Goal: Communication & Community: Answer question/provide support

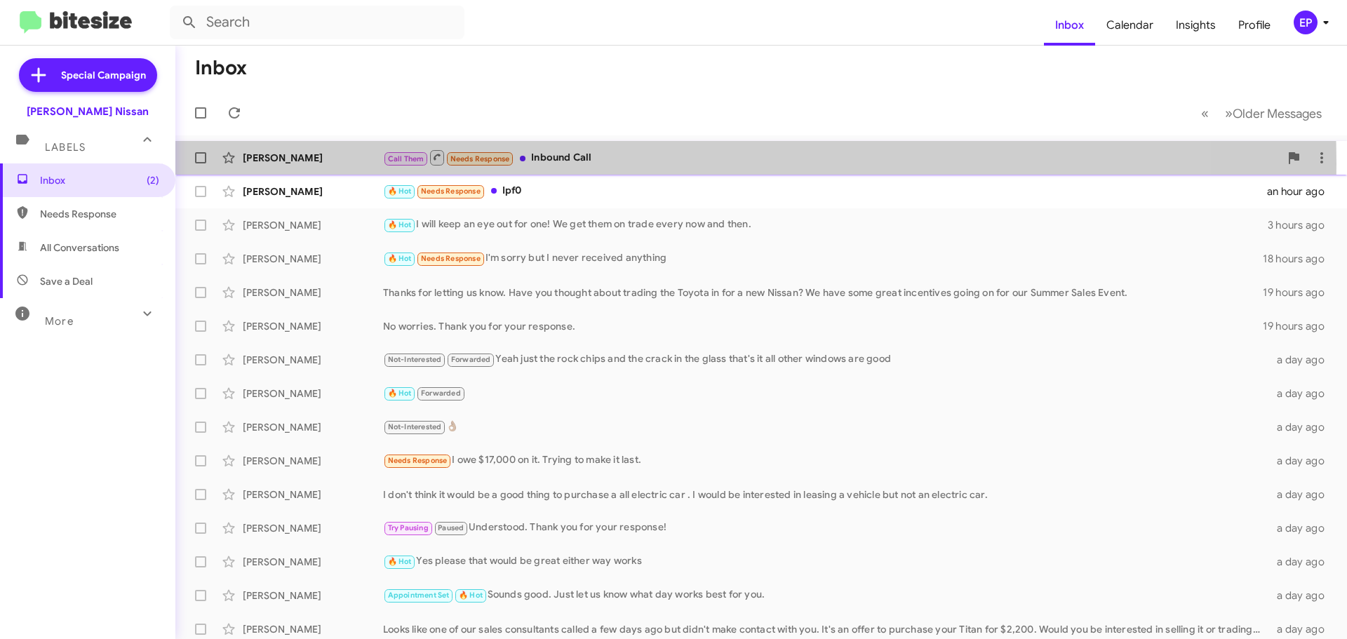
click at [561, 164] on div "Call Them Needs Response Inbound Call" at bounding box center [831, 158] width 897 height 18
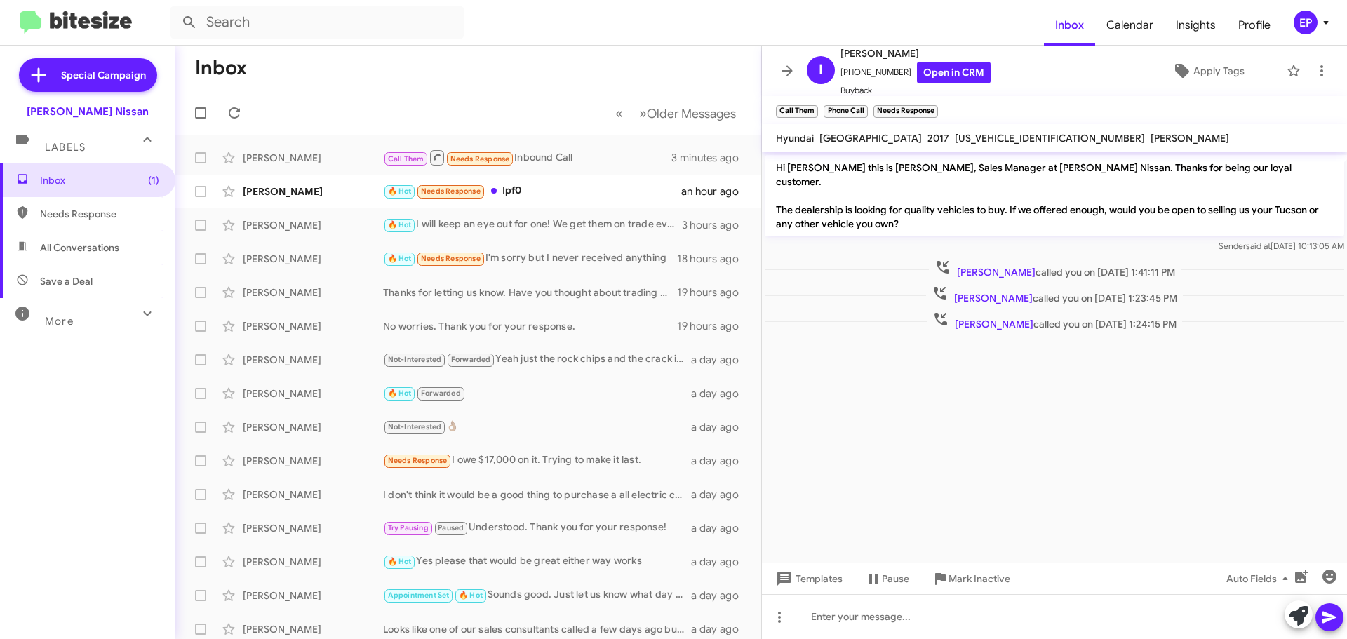
click at [992, 370] on cdk-virtual-scroll-viewport "Hi [PERSON_NAME] this is [PERSON_NAME], Sales Manager at [PERSON_NAME] Nissan. …" at bounding box center [1054, 357] width 585 height 410
click at [526, 190] on div "🔥 Hot Needs Response Ipf0" at bounding box center [538, 191] width 311 height 16
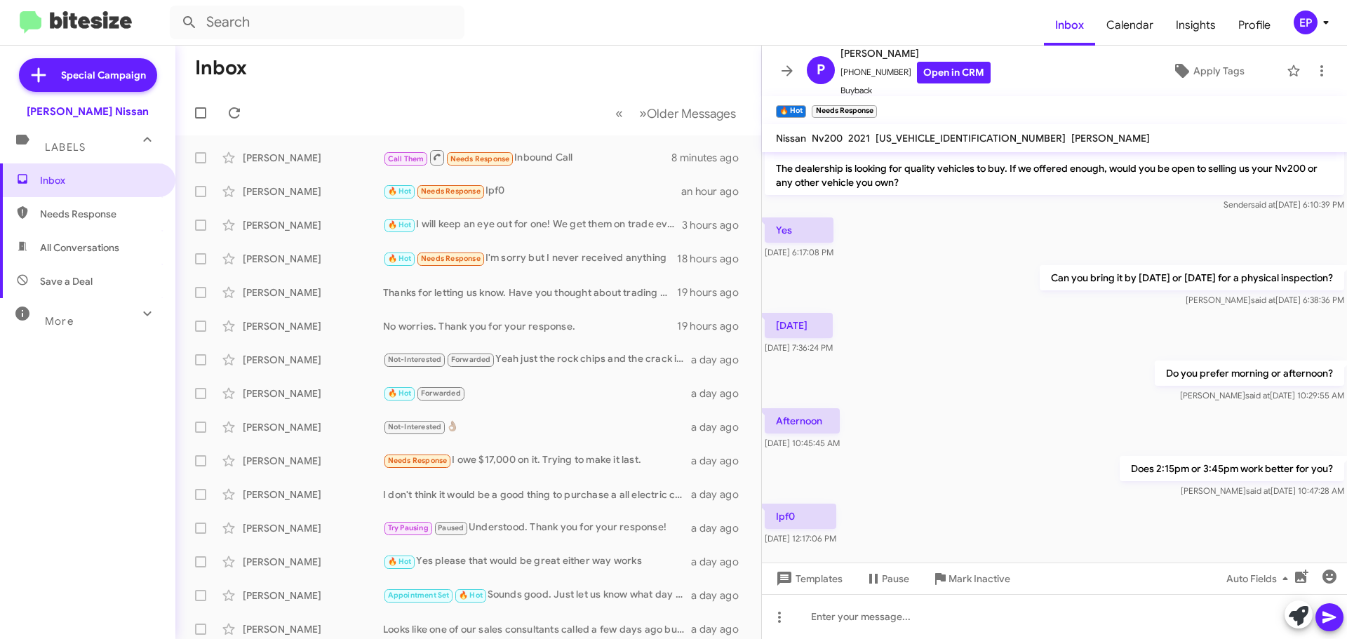
click at [1001, 327] on div "[DATE] 7:36:24 PM" at bounding box center [1054, 334] width 585 height 48
click at [1031, 431] on div "Afternoon [DATE] 10:45:45 AM" at bounding box center [1054, 430] width 585 height 48
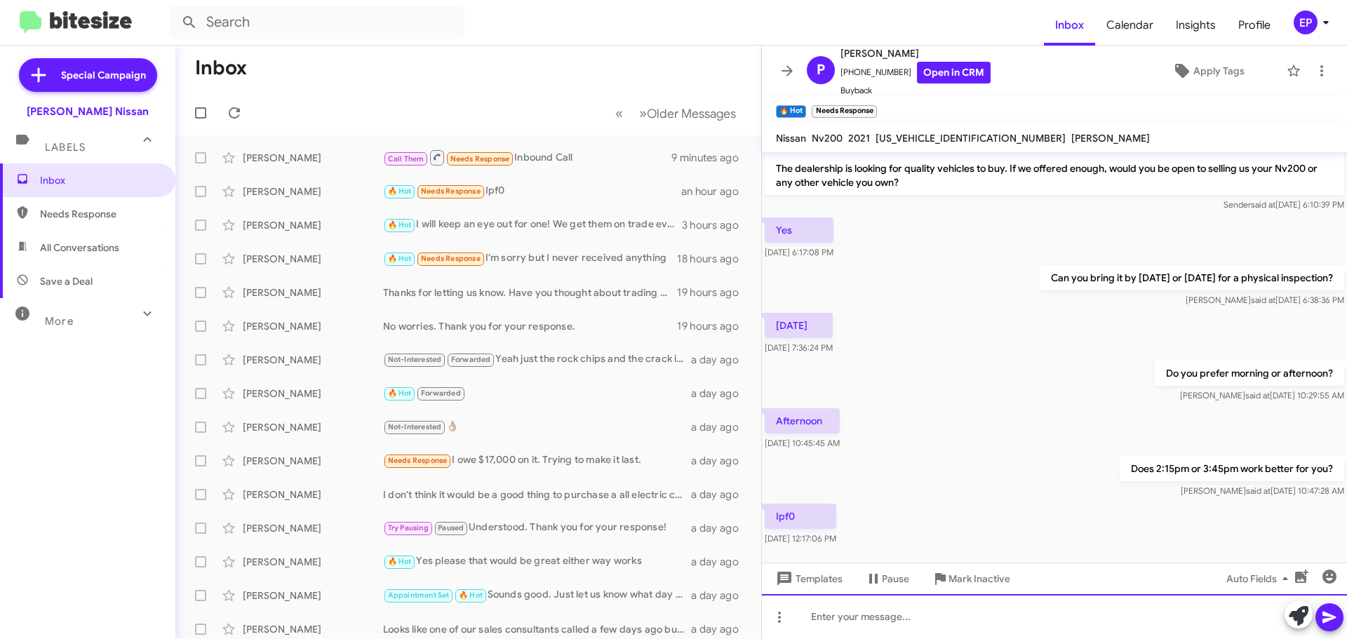
click at [883, 620] on div at bounding box center [1054, 616] width 585 height 45
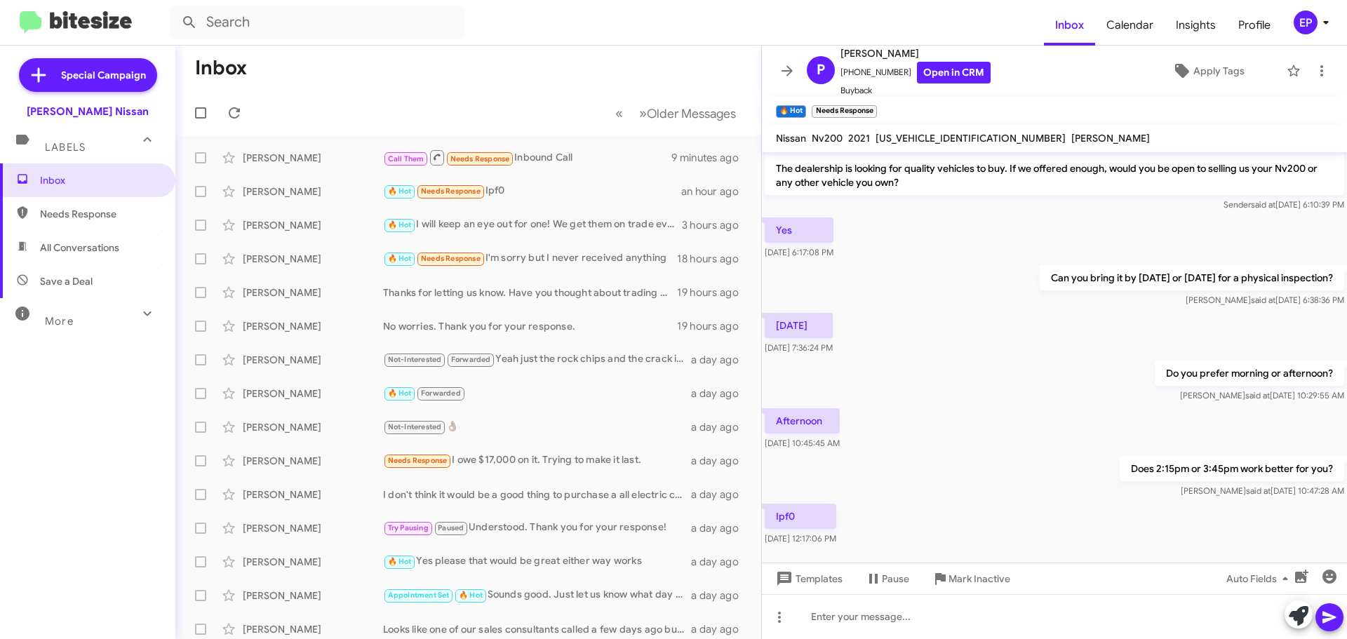
click at [541, 94] on mat-toolbar-row "« Previous » Next Older Messages" at bounding box center [468, 113] width 586 height 45
